Goal: Transaction & Acquisition: Purchase product/service

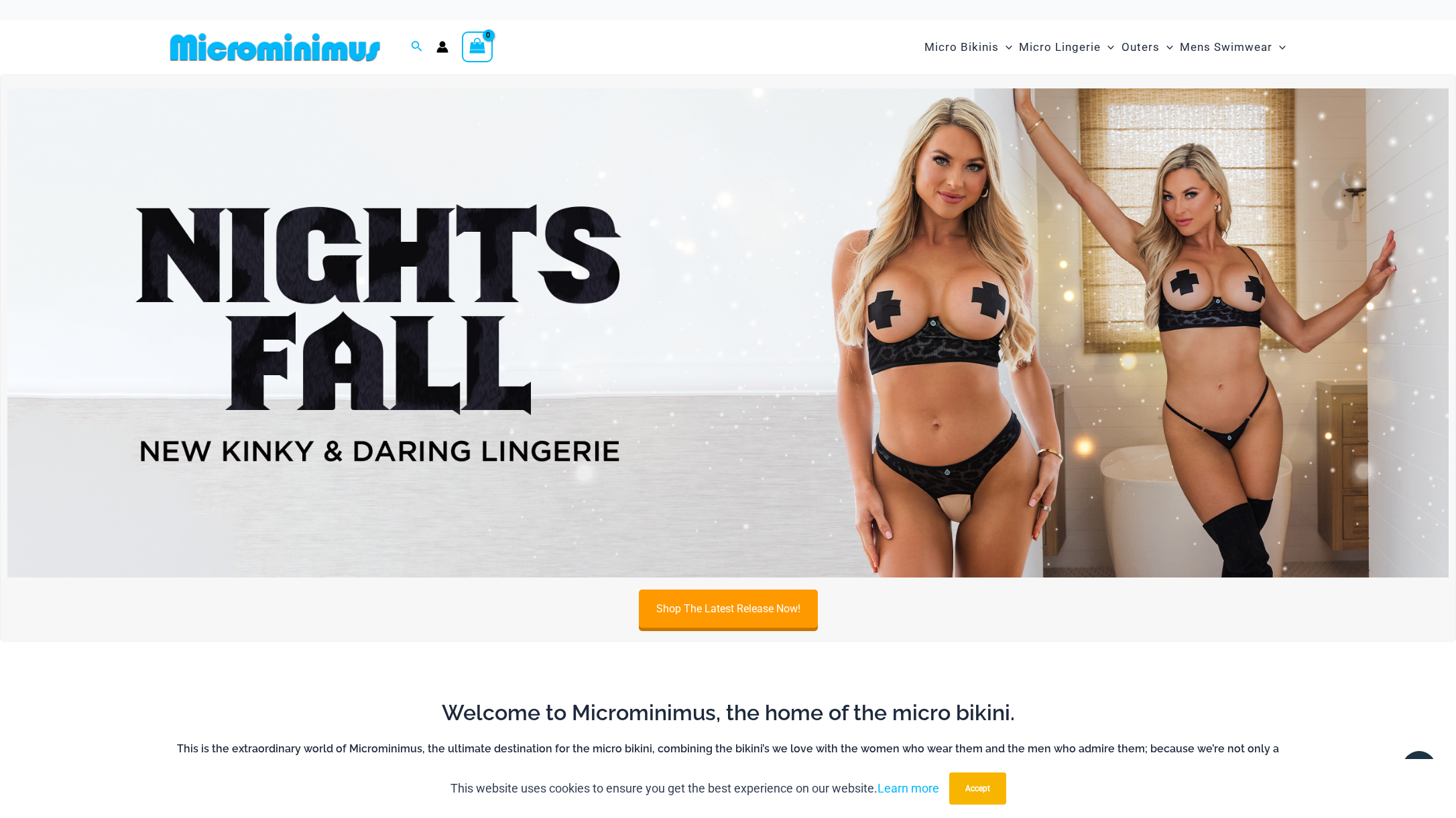
scroll to position [15, 0]
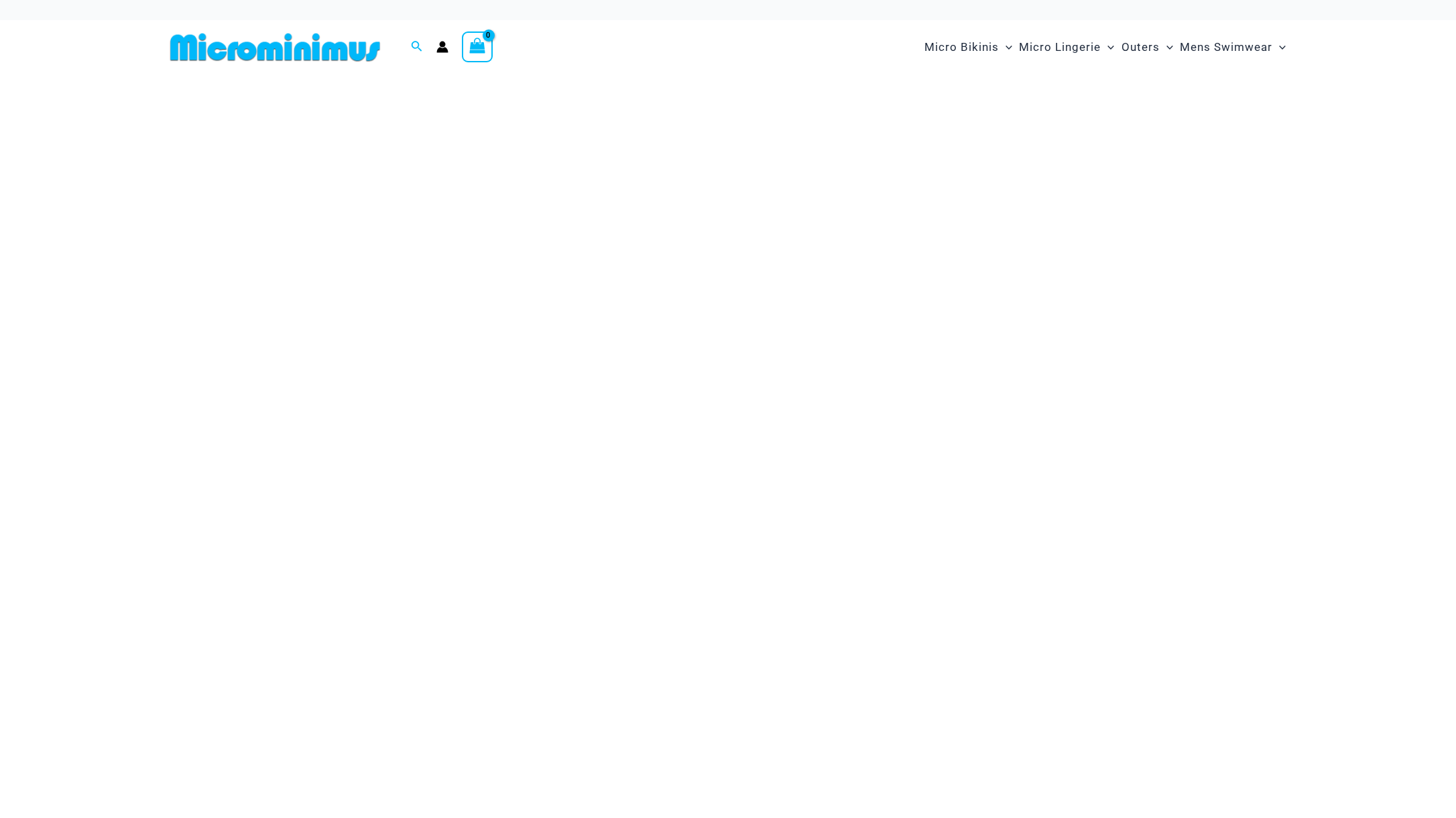
scroll to position [15, 0]
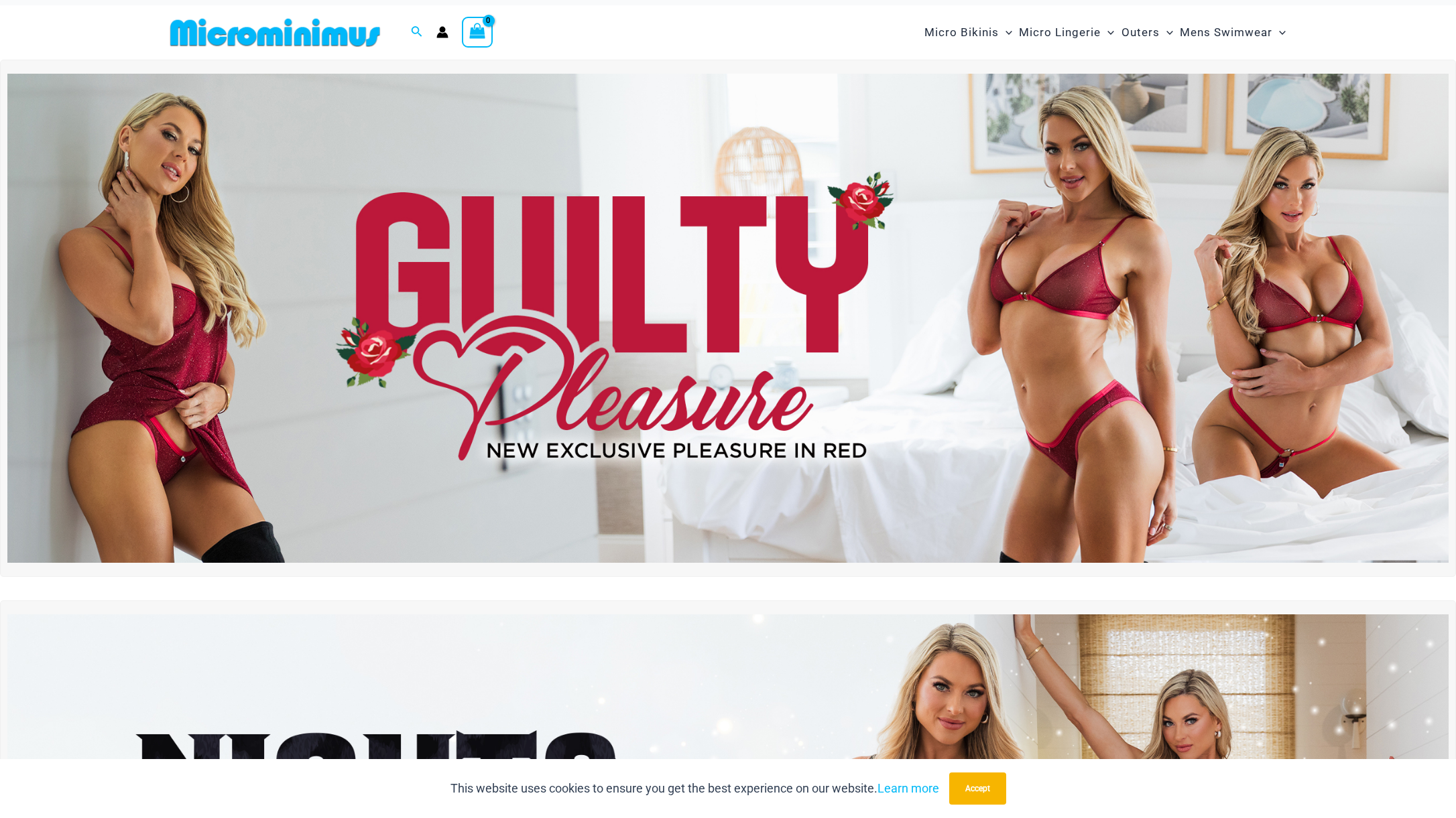
click at [678, 333] on img at bounding box center [728, 319] width 1441 height 490
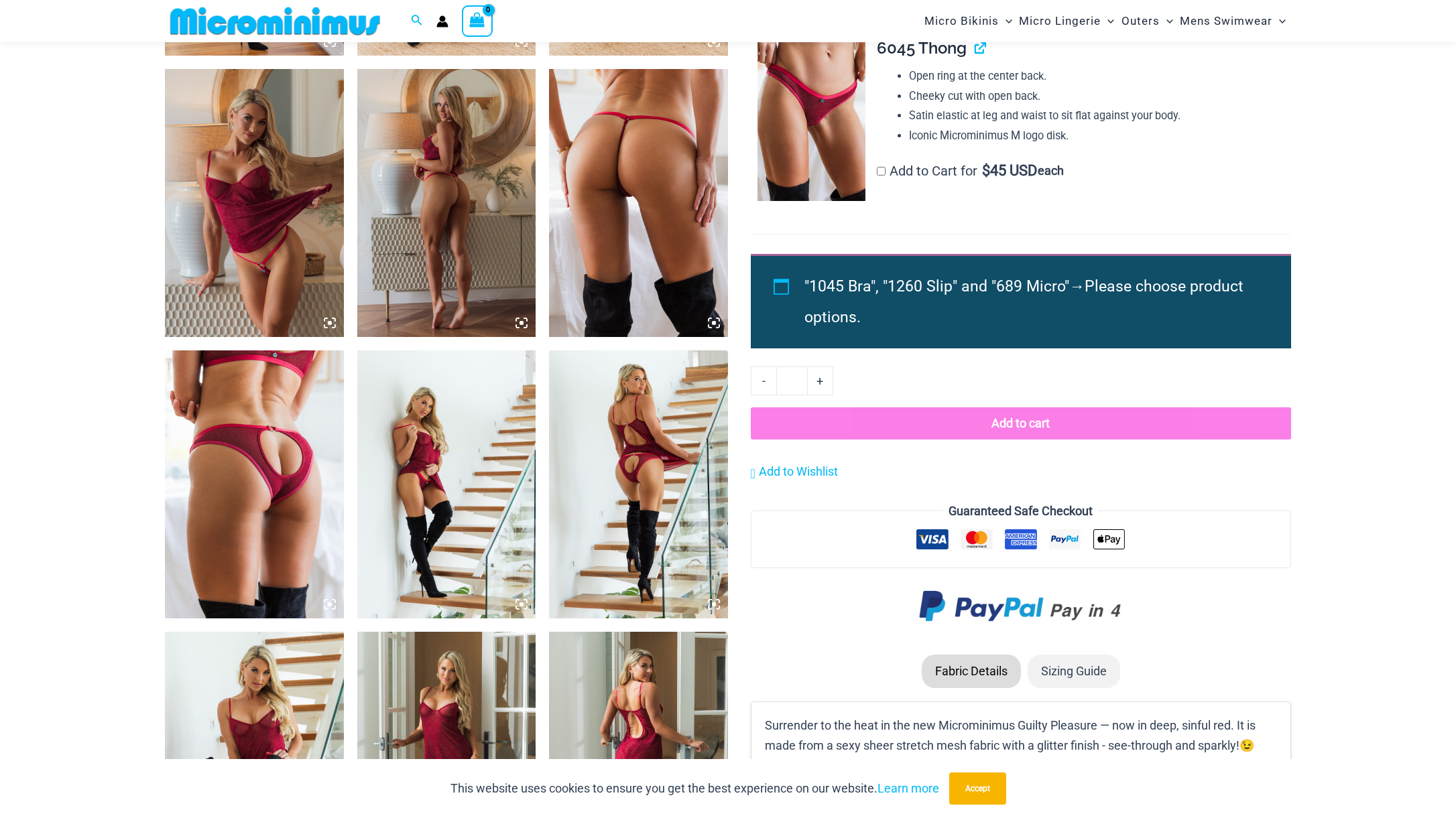
scroll to position [1552, 0]
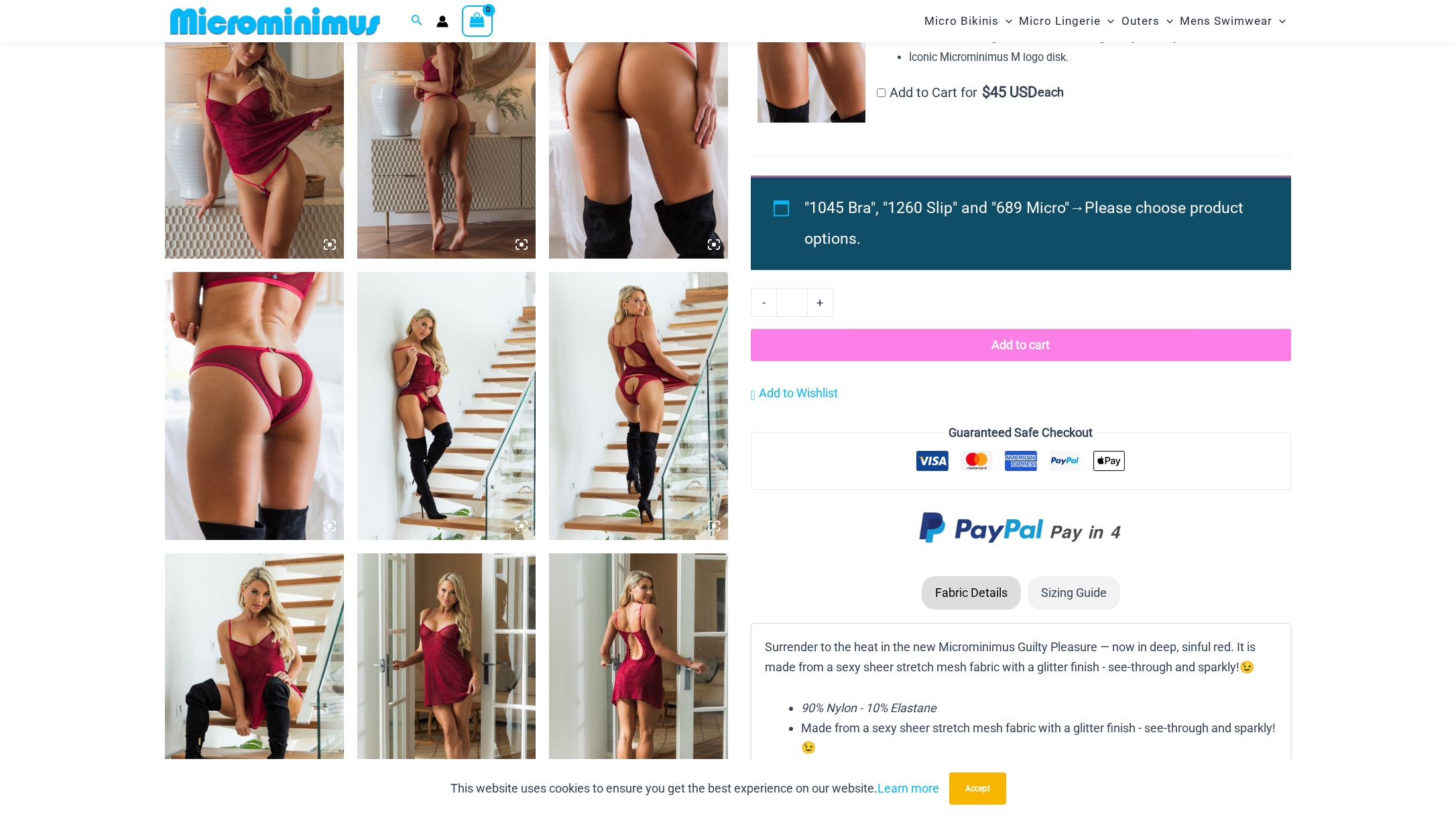
click at [1002, 343] on button "Add to cart" at bounding box center [1021, 344] width 540 height 32
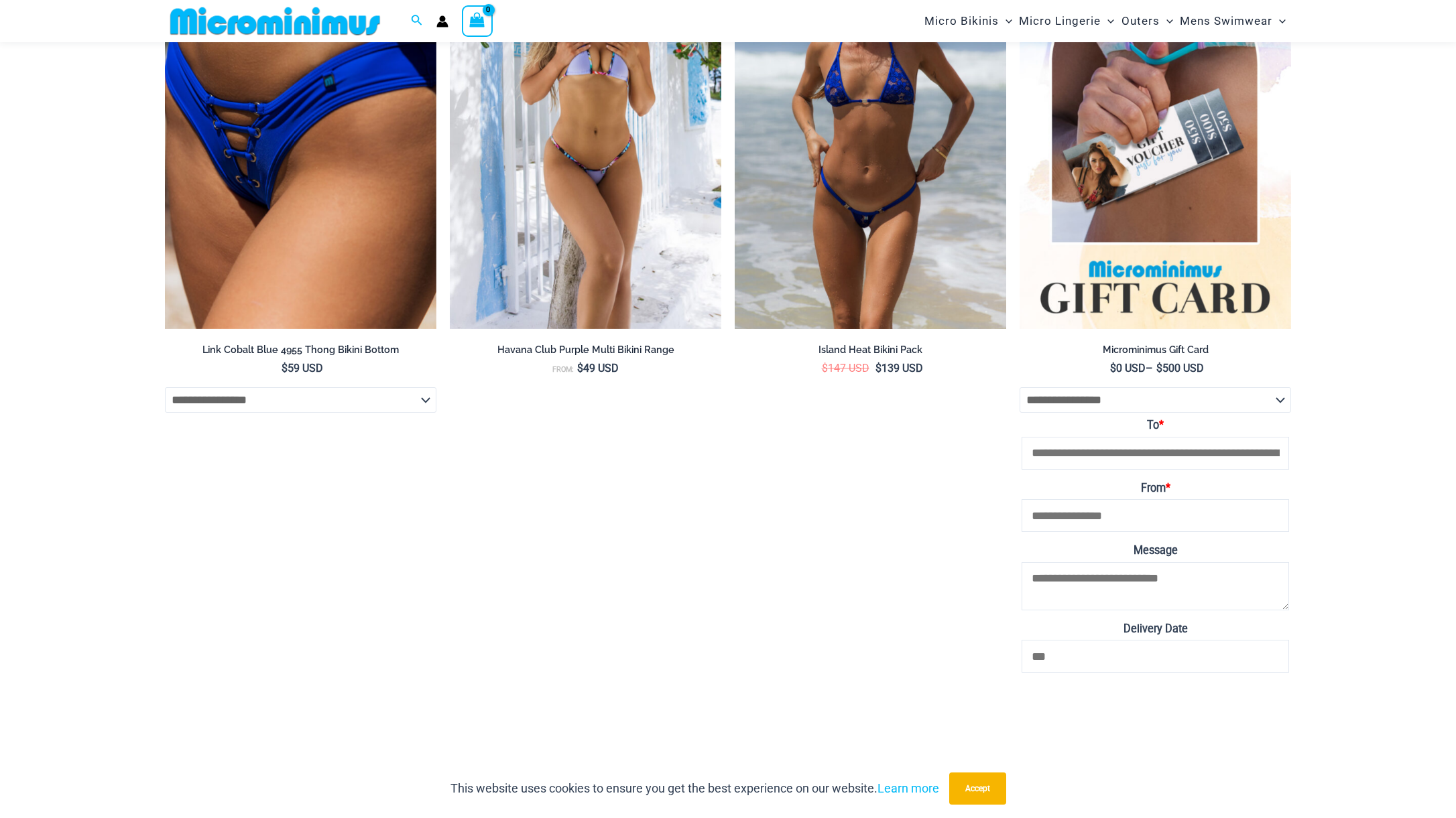
scroll to position [5485, 0]
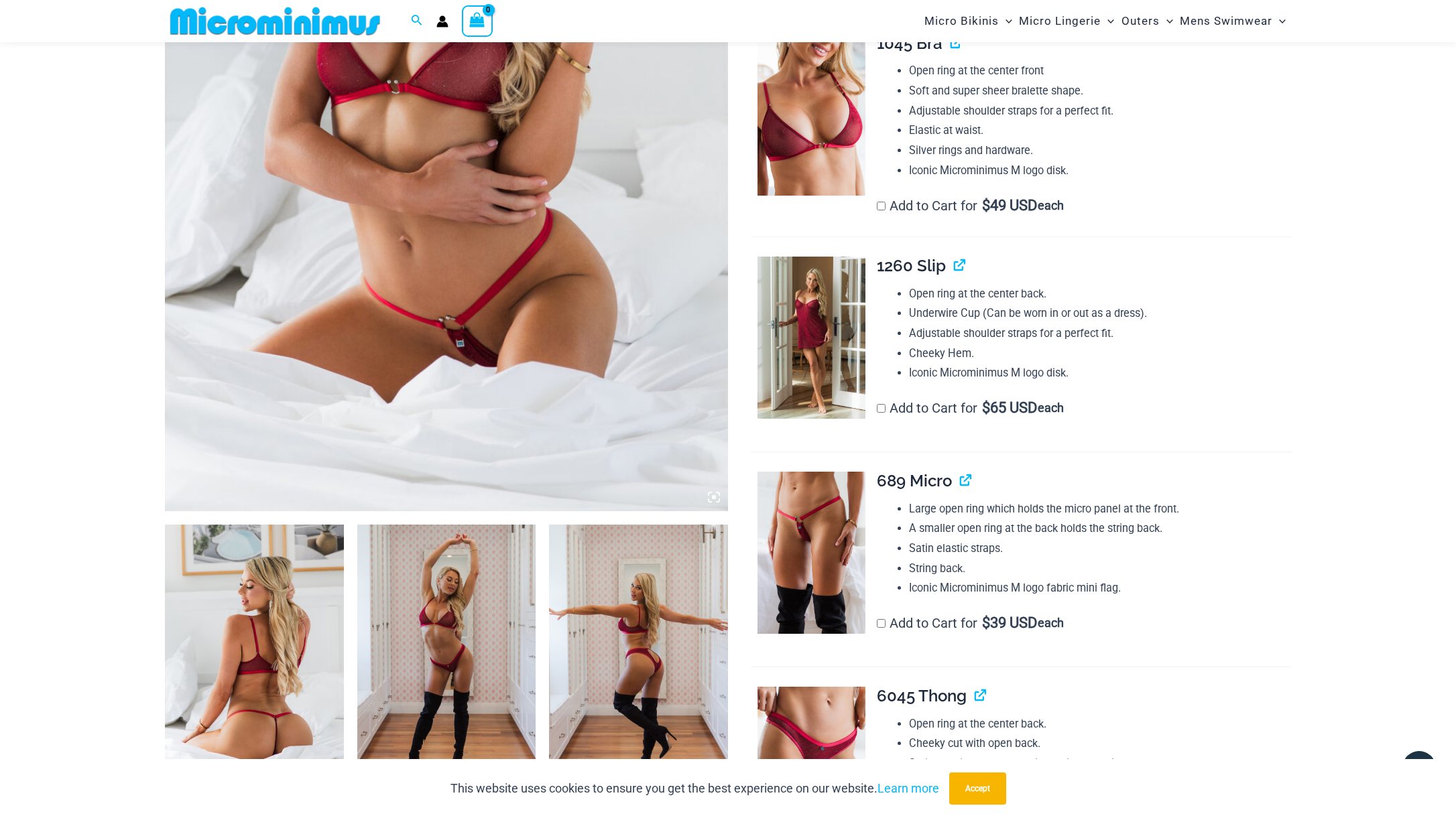
scroll to position [438, 0]
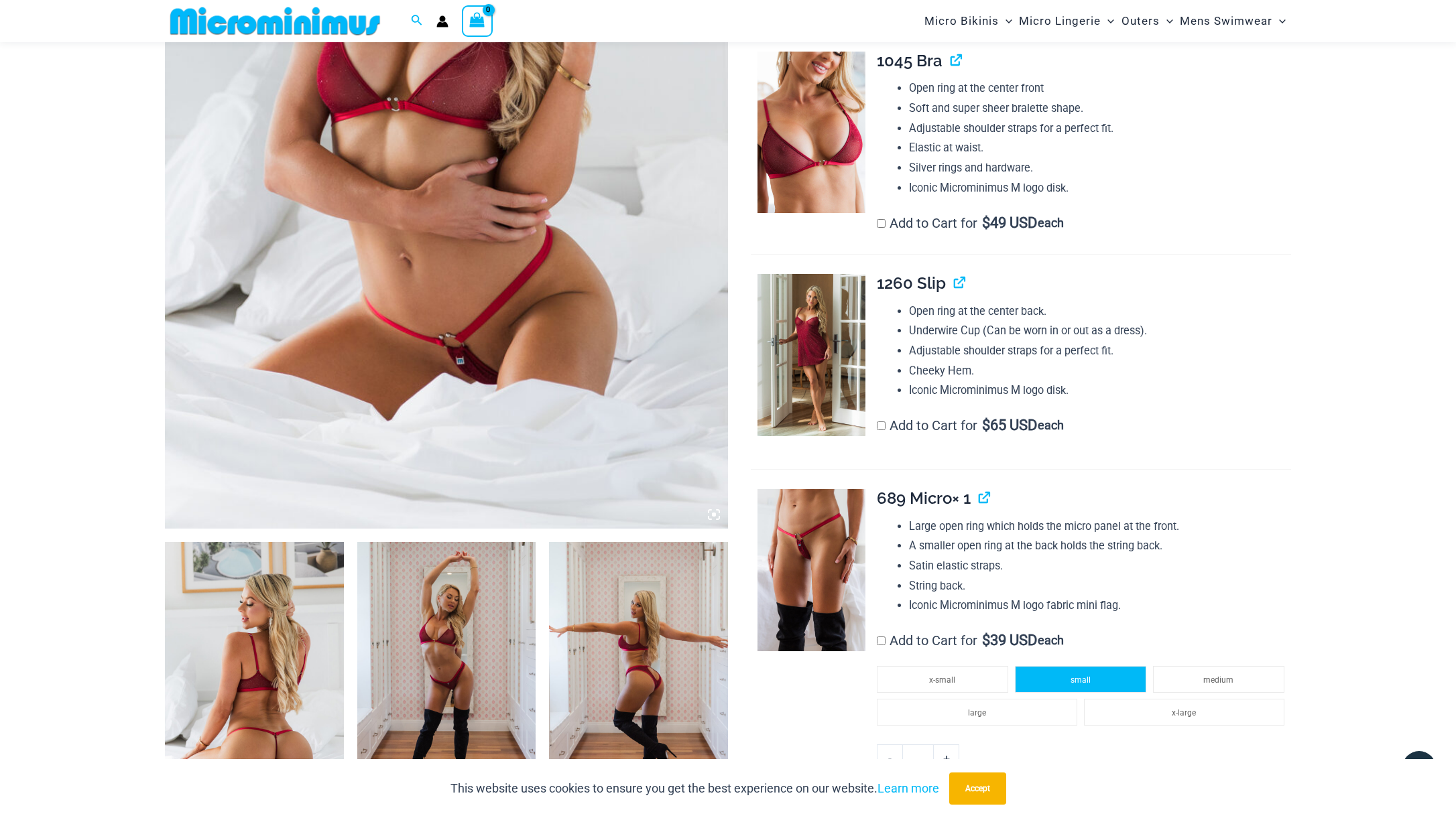
click at [1066, 680] on li "small" at bounding box center [1080, 679] width 131 height 27
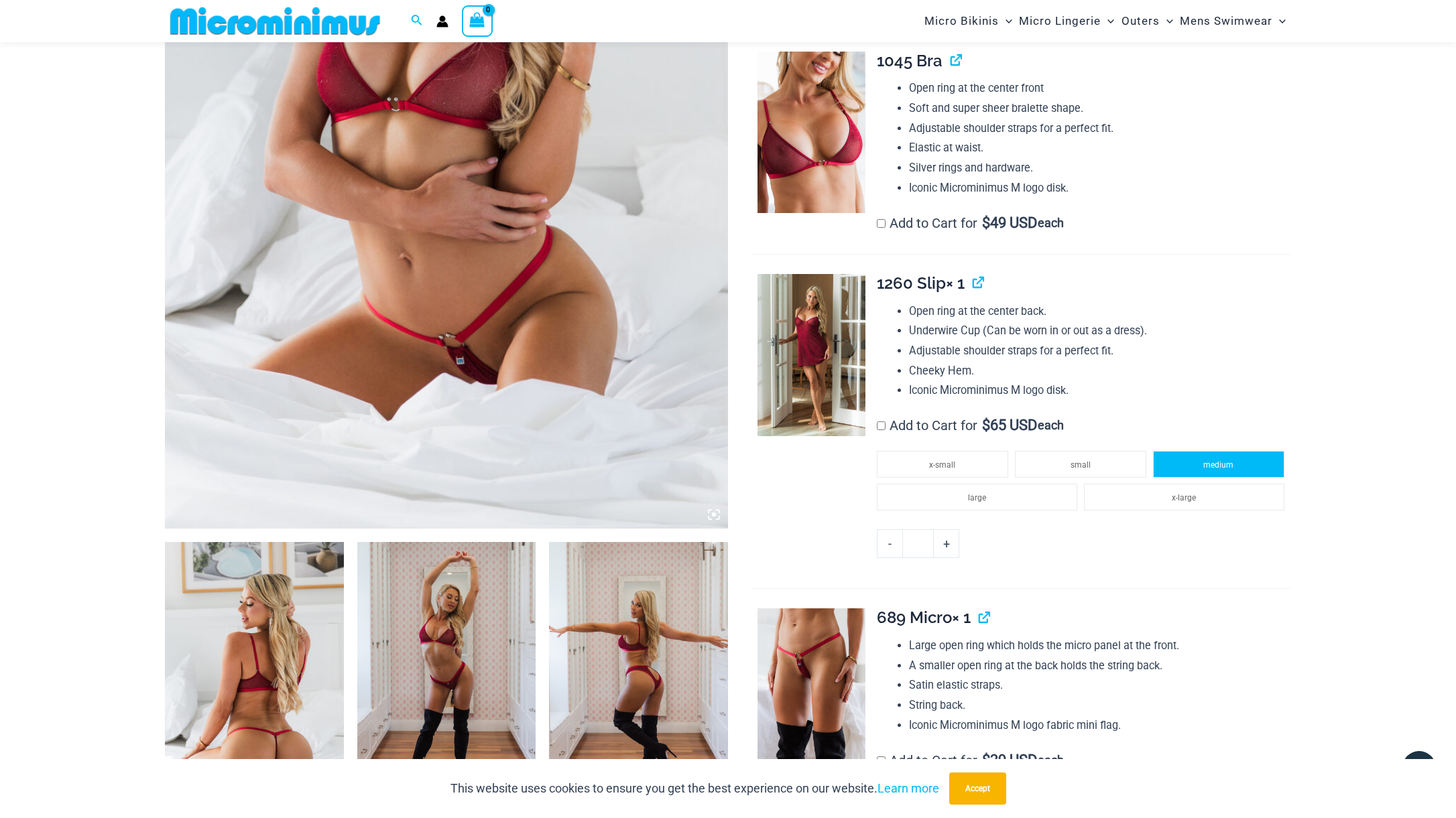
drag, startPoint x: 1217, startPoint y: 468, endPoint x: 1215, endPoint y: 454, distance: 14.1
click at [1217, 468] on span "medium" at bounding box center [1217, 465] width 30 height 9
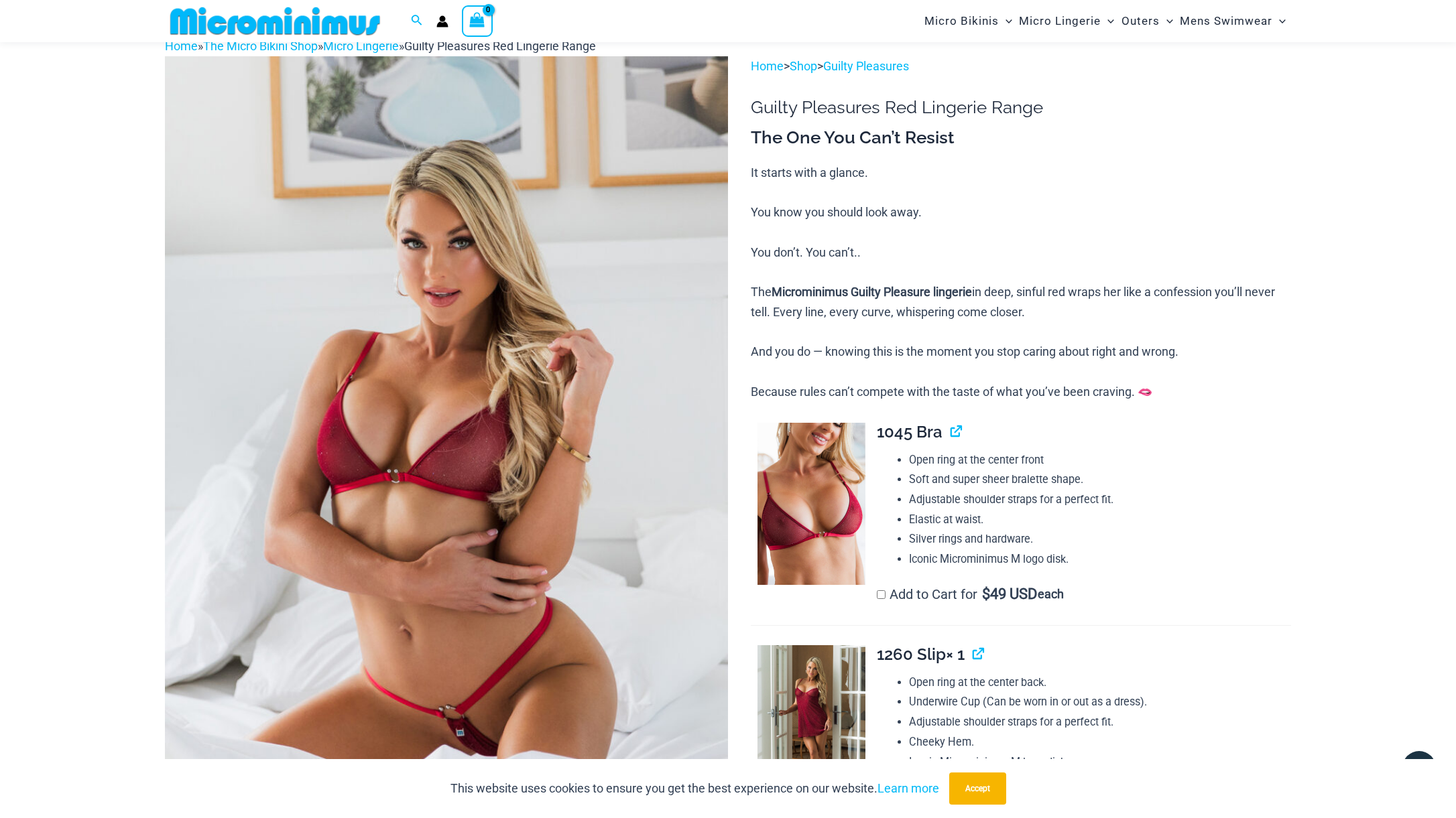
scroll to position [216, 0]
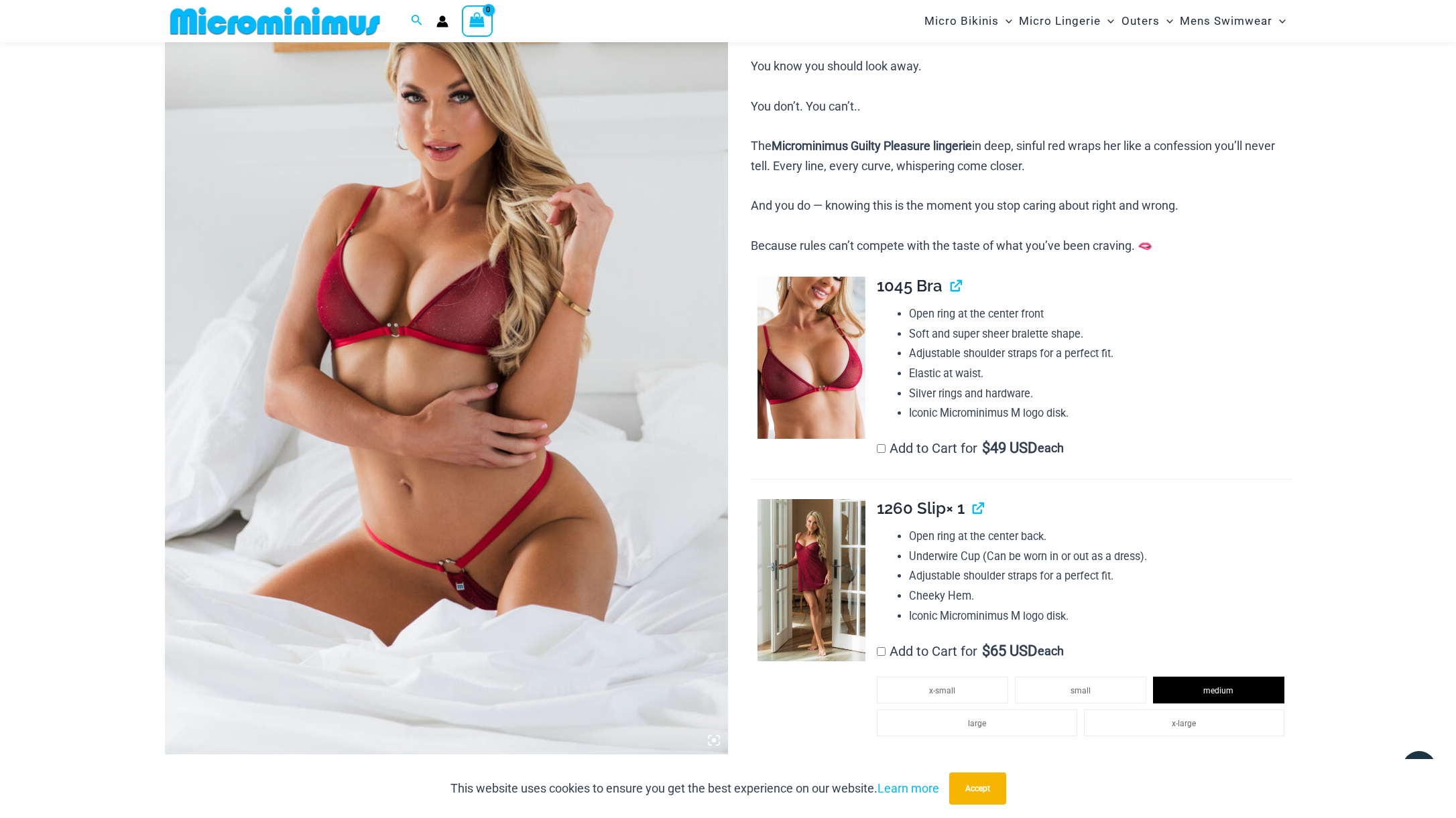
click at [886, 448] on label "Add to Cart for $ 49 USD each" at bounding box center [970, 449] width 187 height 17
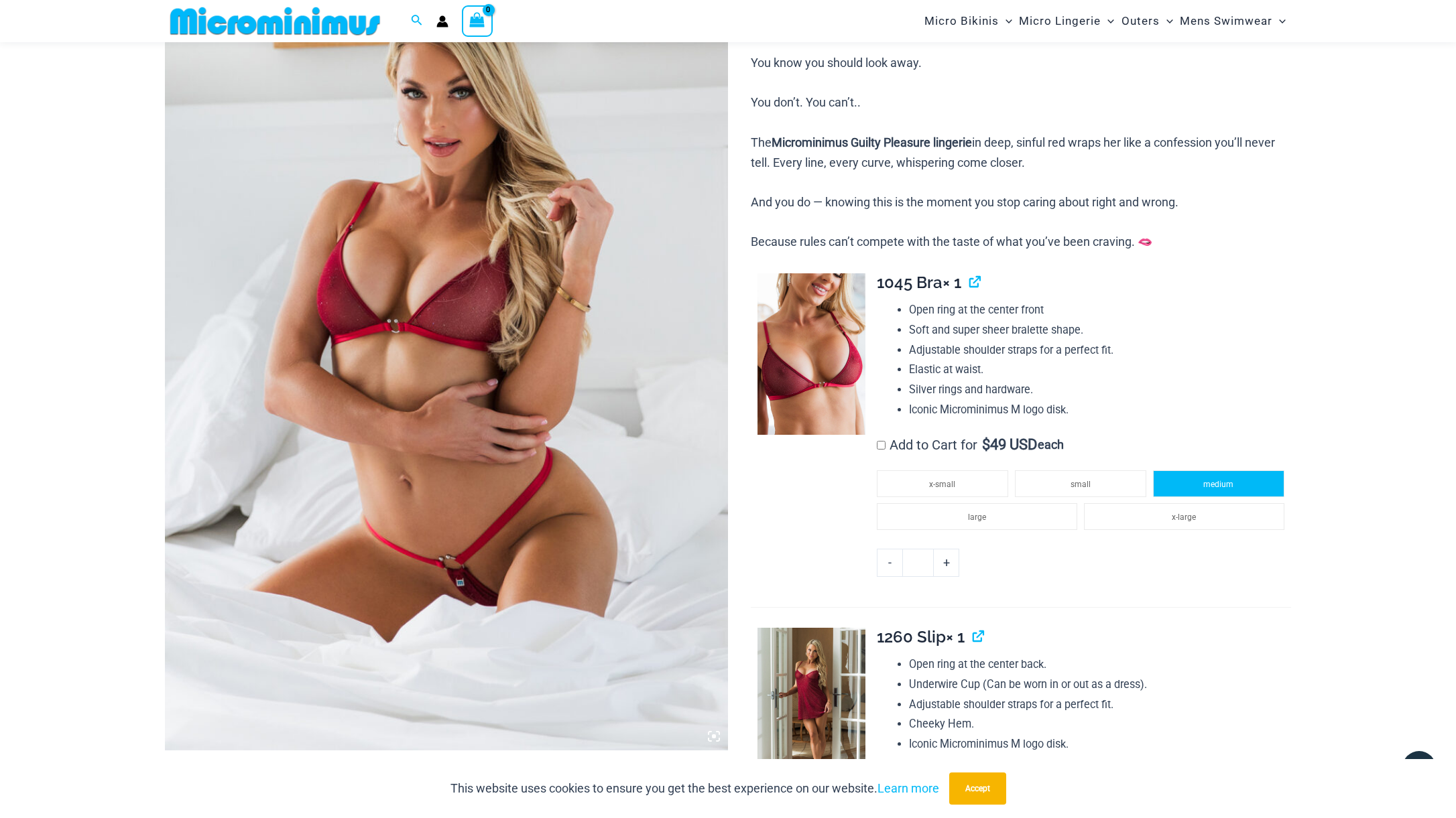
click at [1210, 493] on li "medium" at bounding box center [1218, 483] width 131 height 27
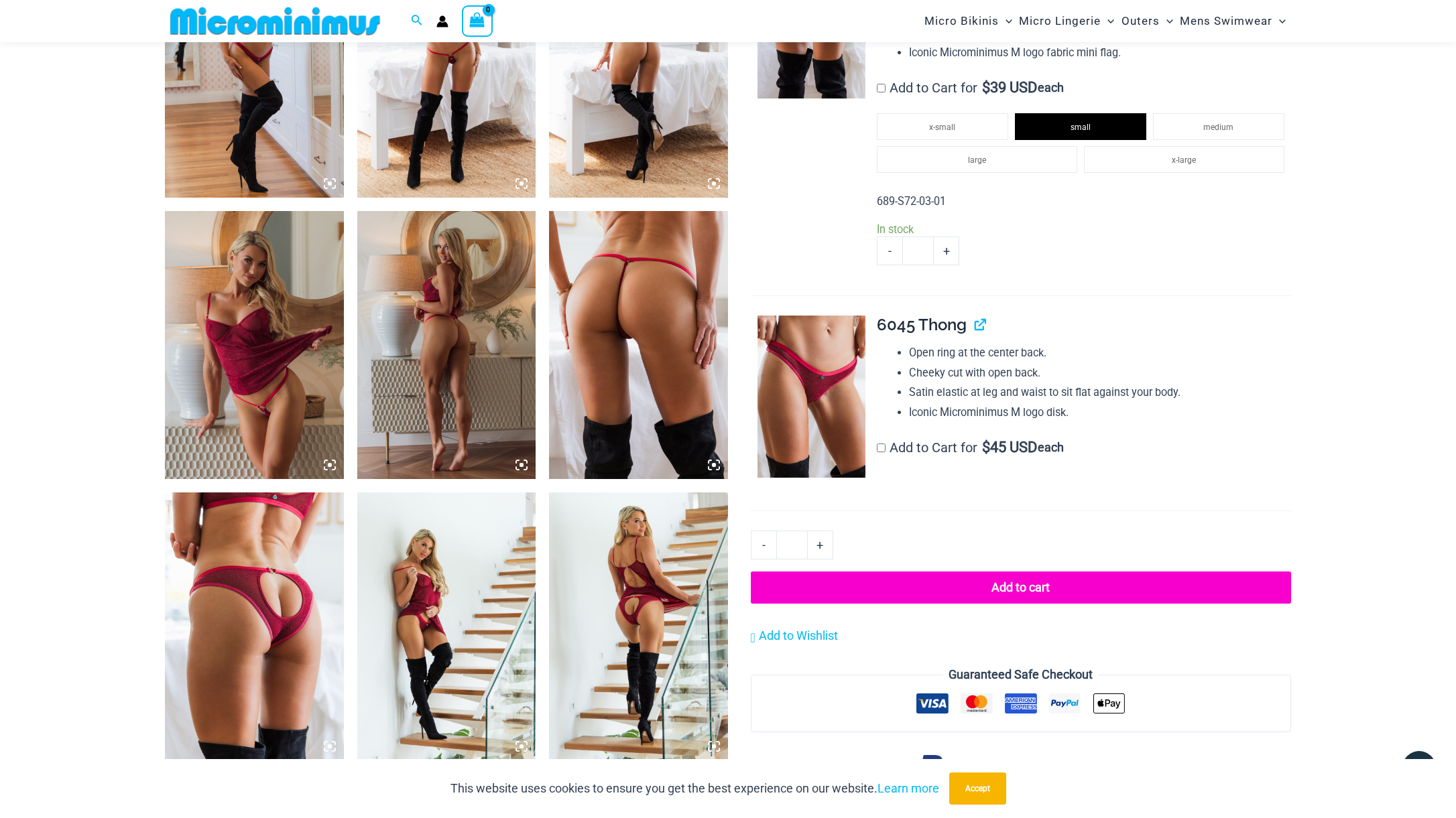
scroll to position [1333, 0]
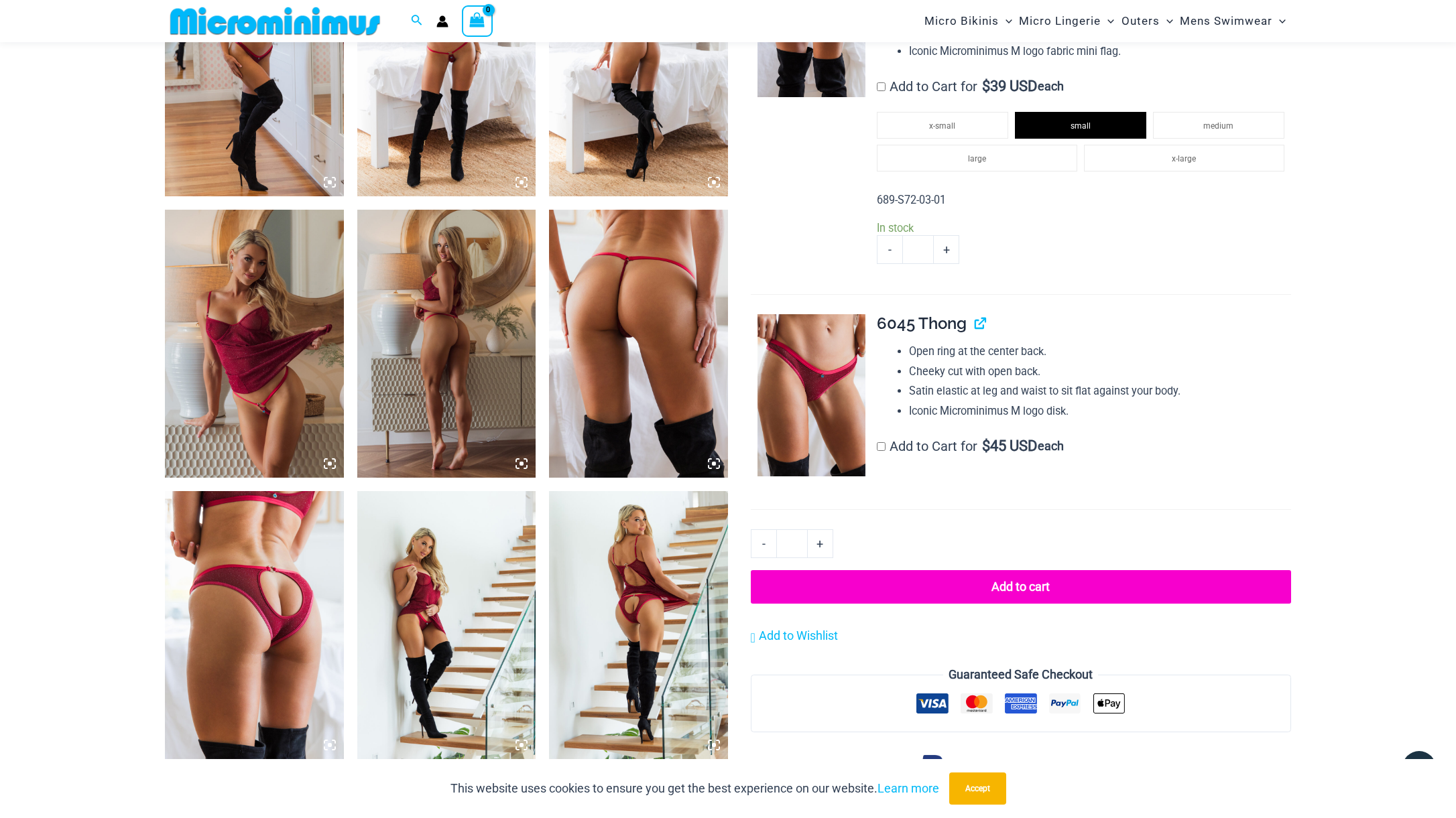
click at [991, 599] on button "Add to cart" at bounding box center [1021, 587] width 540 height 34
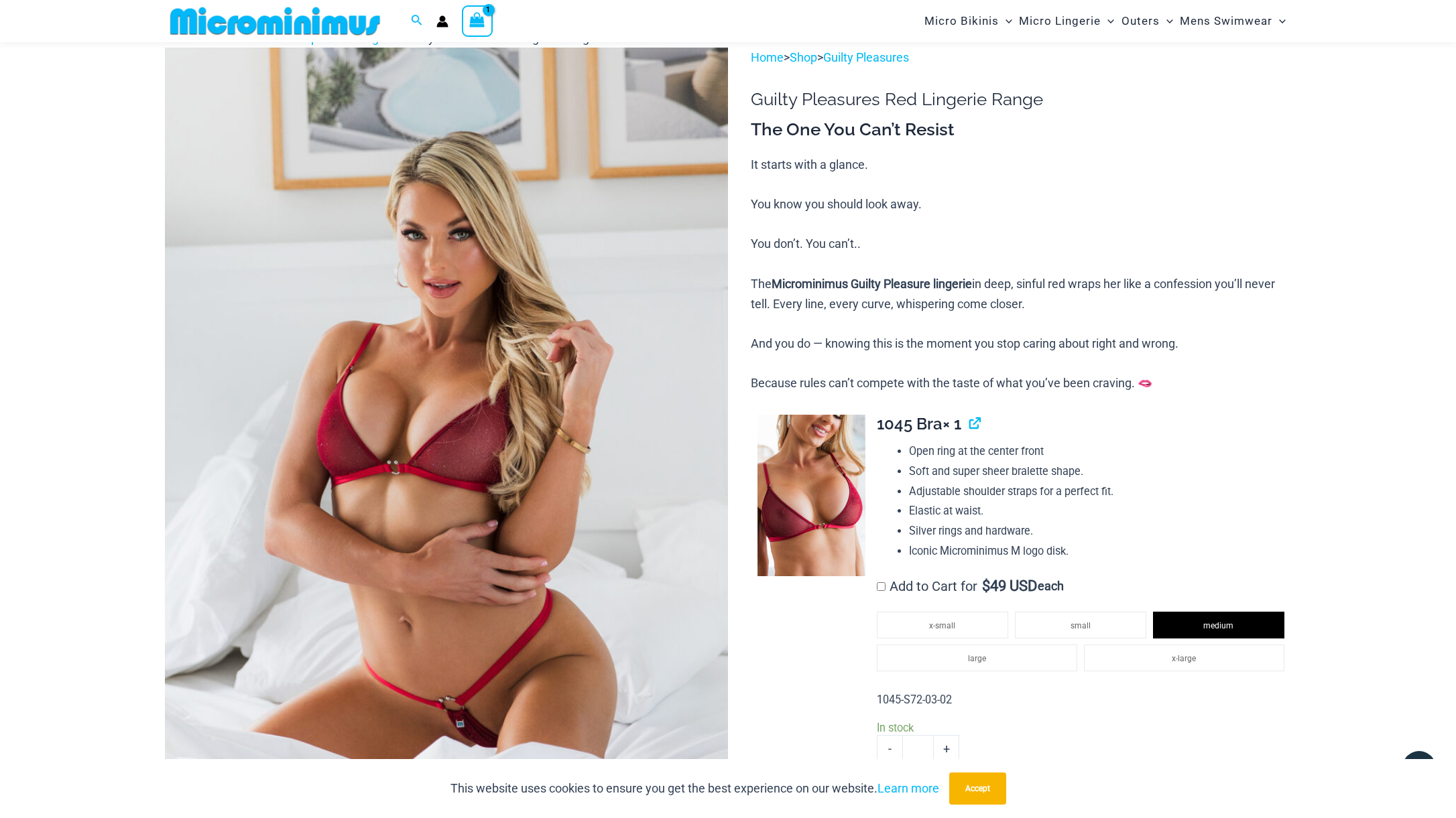
scroll to position [55, 0]
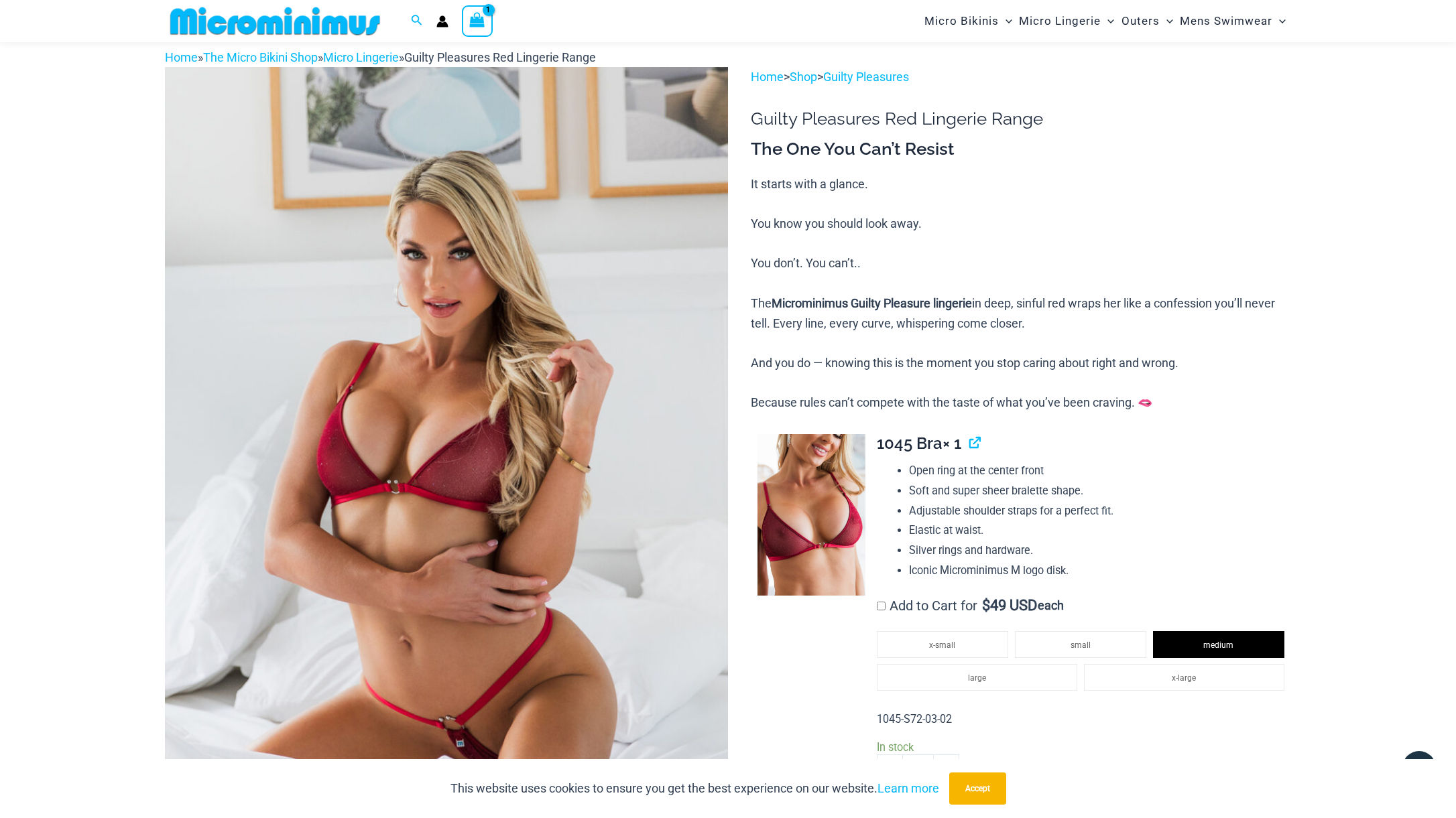
click at [468, 29] on div "View Shopping Cart, 1 items" at bounding box center [477, 21] width 31 height 31
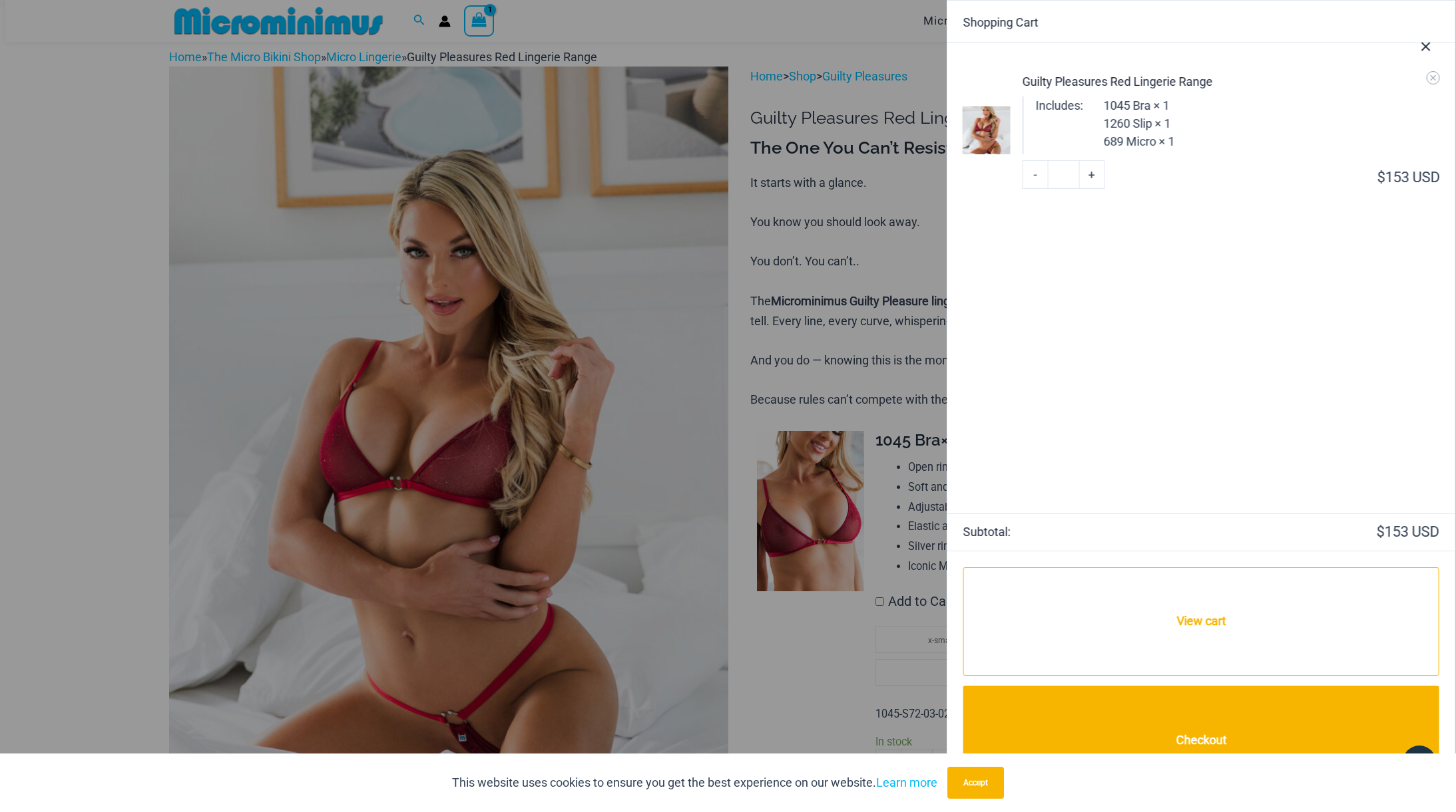
click at [862, 26] on div at bounding box center [728, 406] width 1456 height 812
